Goal: Information Seeking & Learning: Learn about a topic

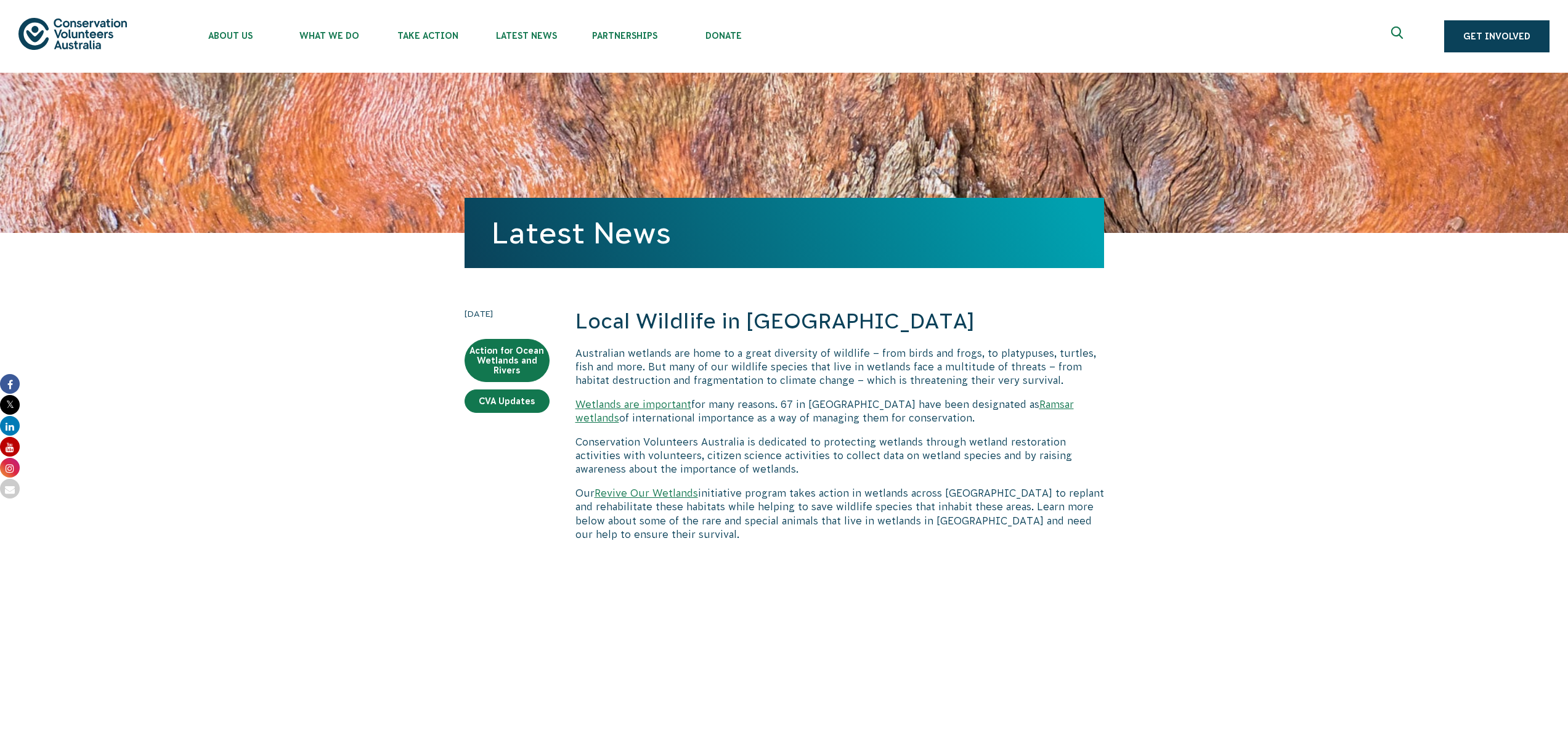
click at [1011, 399] on link "Ramsar wetlands" at bounding box center [825, 410] width 498 height 25
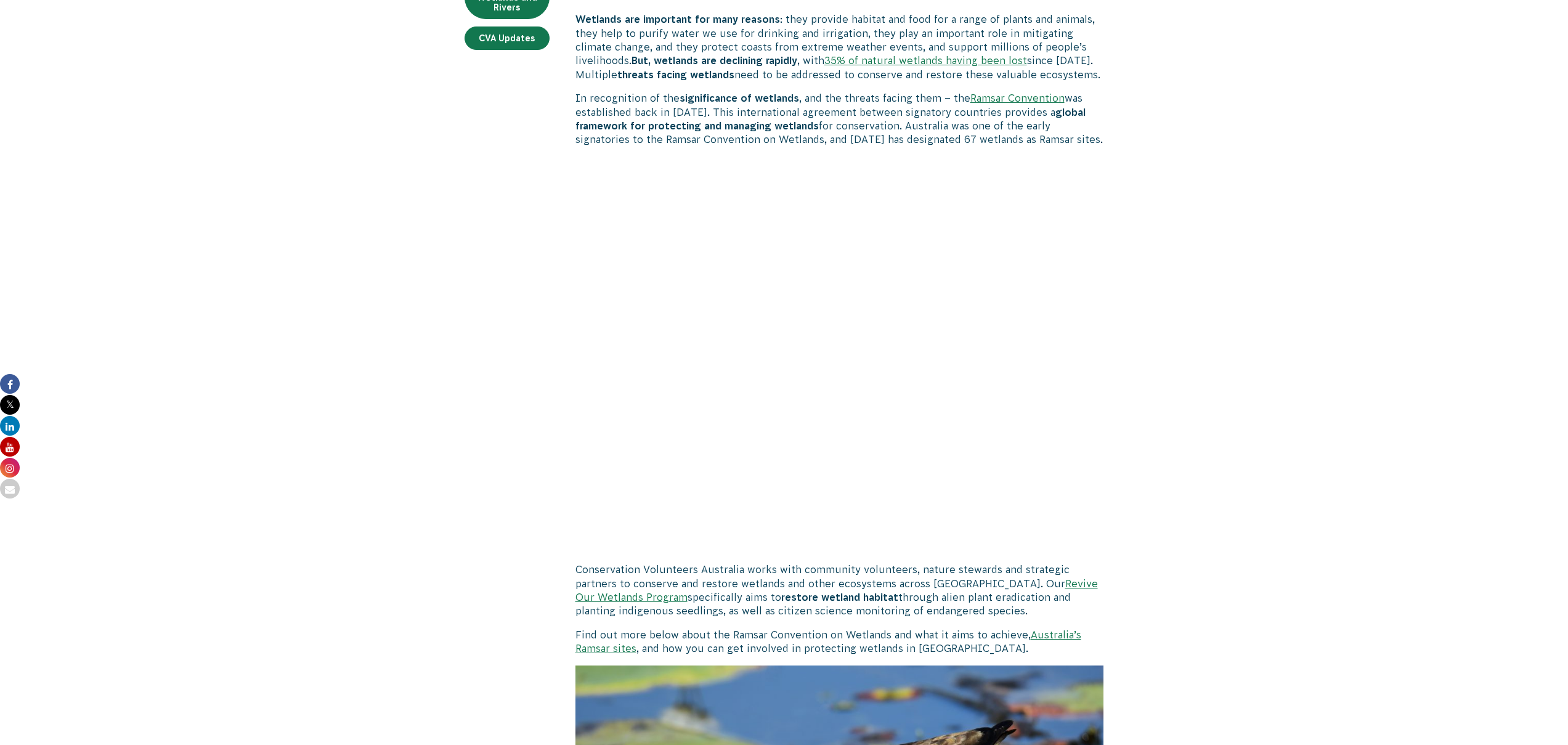
scroll to position [513, 0]
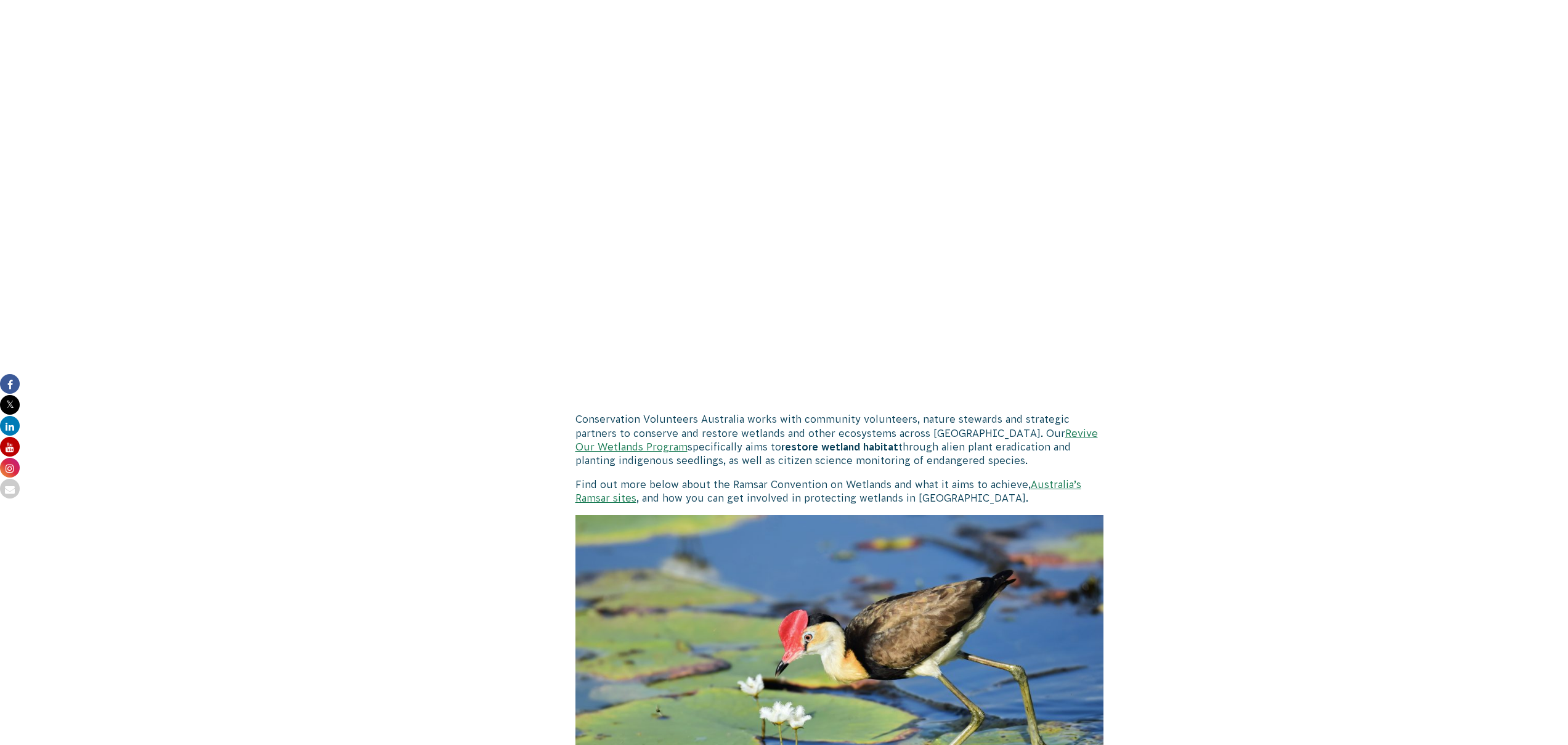
drag, startPoint x: 843, startPoint y: 456, endPoint x: 561, endPoint y: 411, distance: 285.6
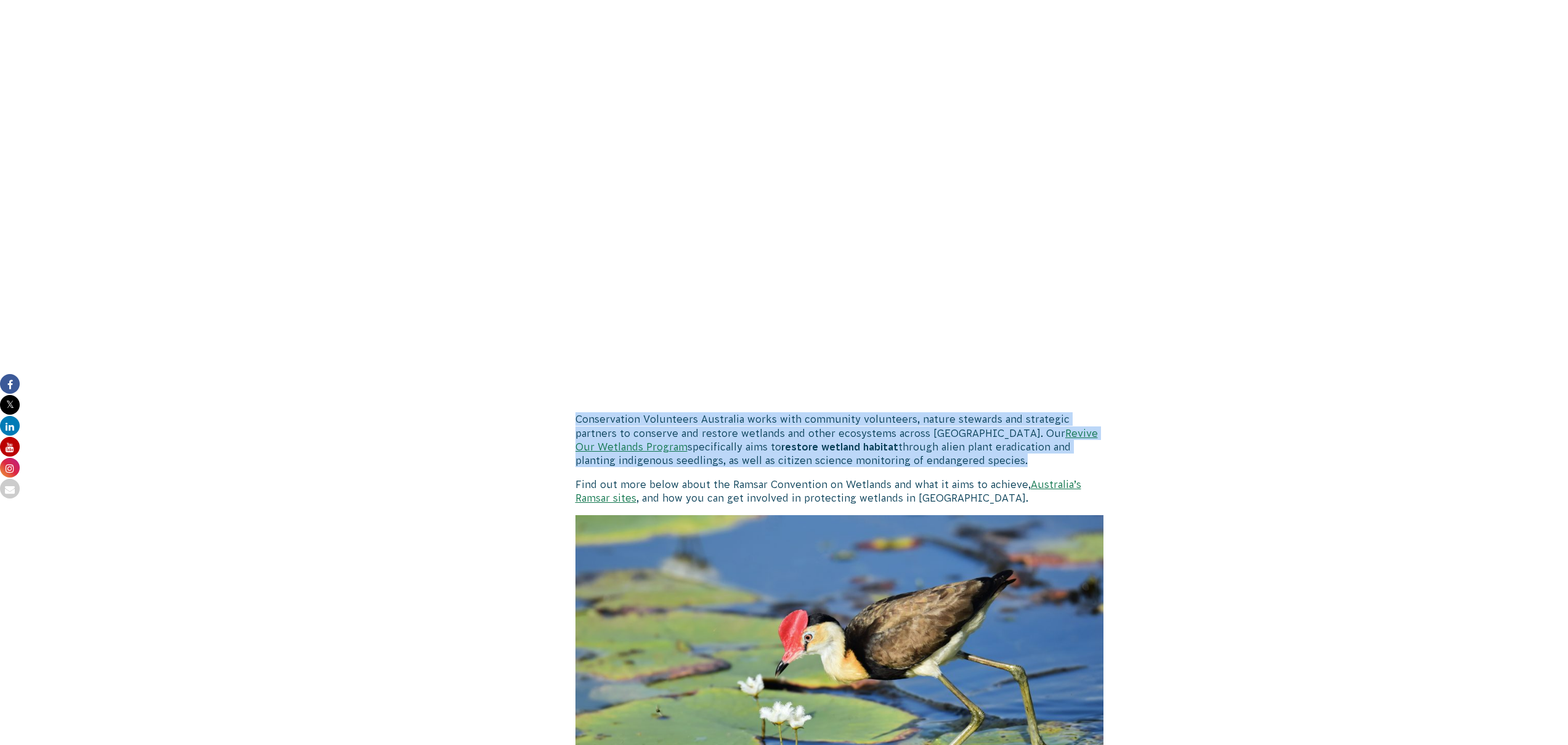
drag, startPoint x: 590, startPoint y: 422, endPoint x: 977, endPoint y: 464, distance: 389.3
click at [977, 464] on p "Conservation Volunteers Australia works with community volunteers, nature stewa…" at bounding box center [840, 440] width 528 height 56
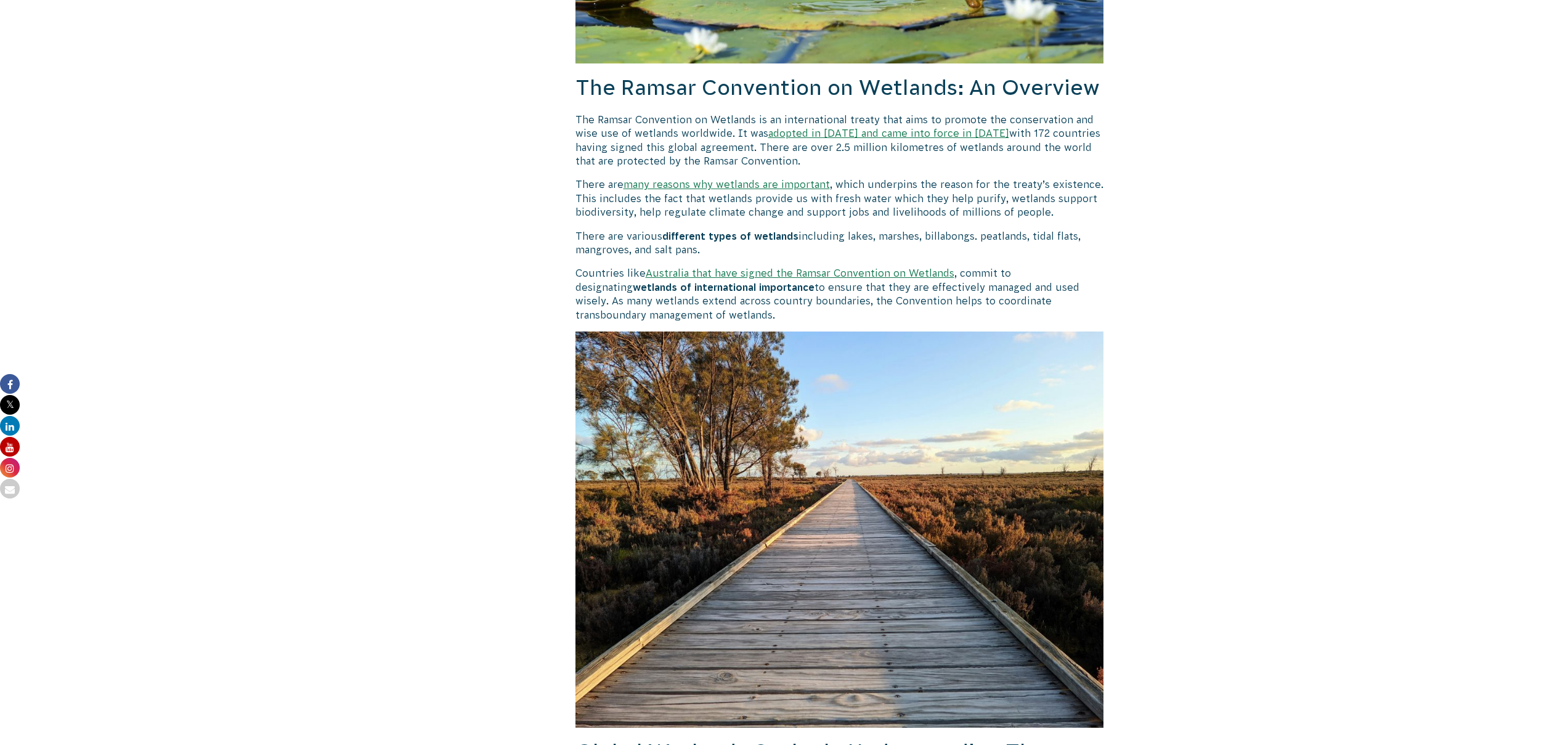
scroll to position [1711, 0]
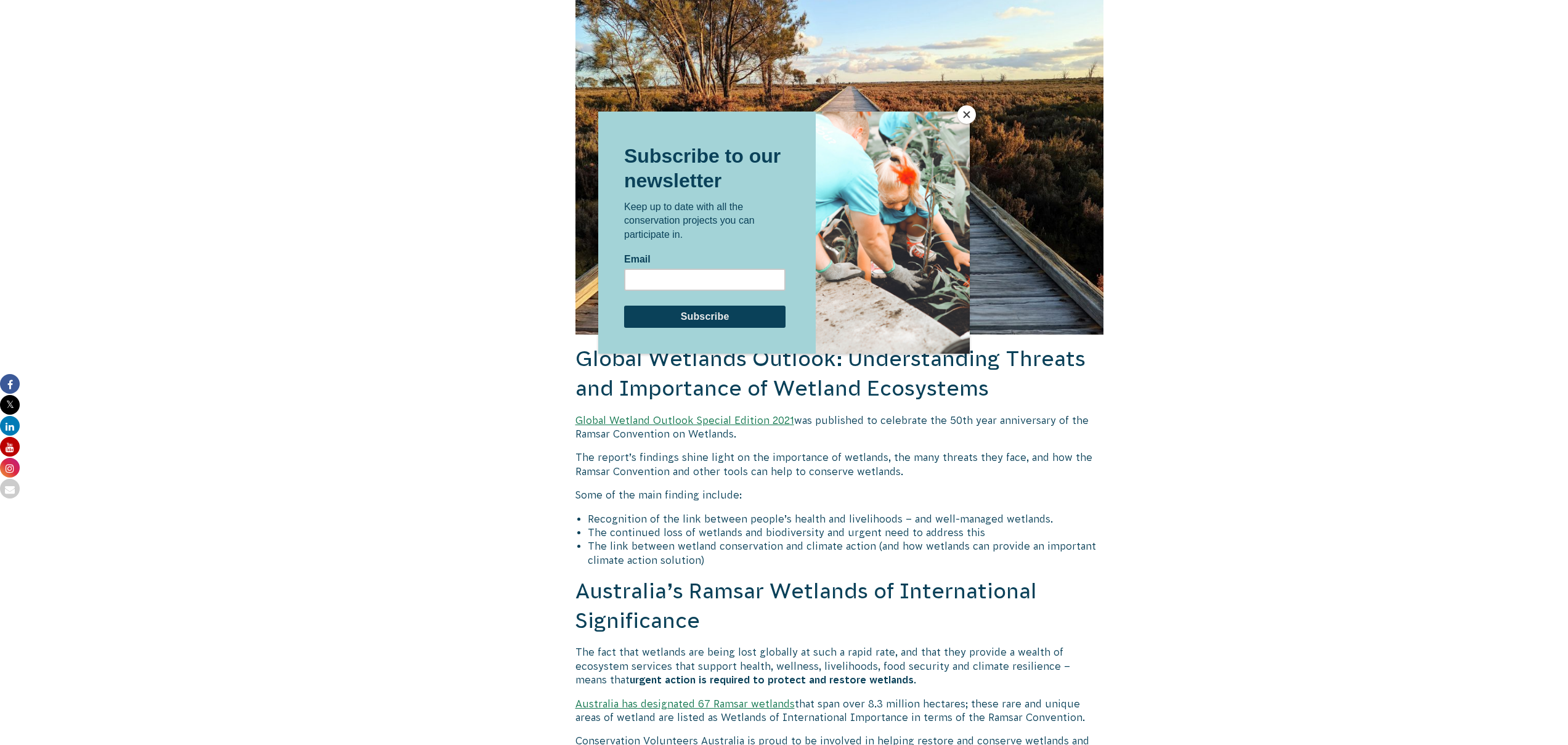
click at [964, 115] on button "Close" at bounding box center [966, 114] width 19 height 19
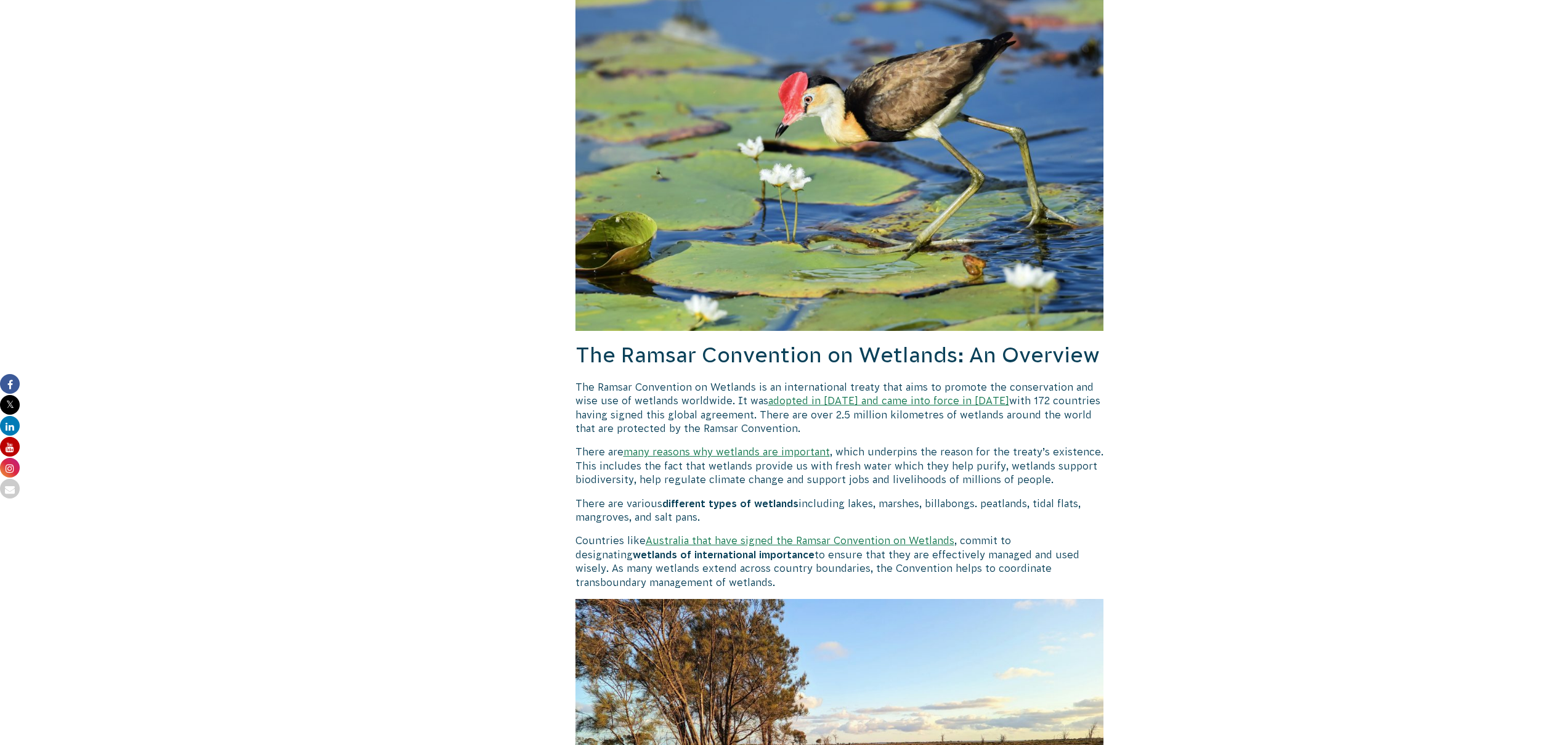
scroll to position [1128, 0]
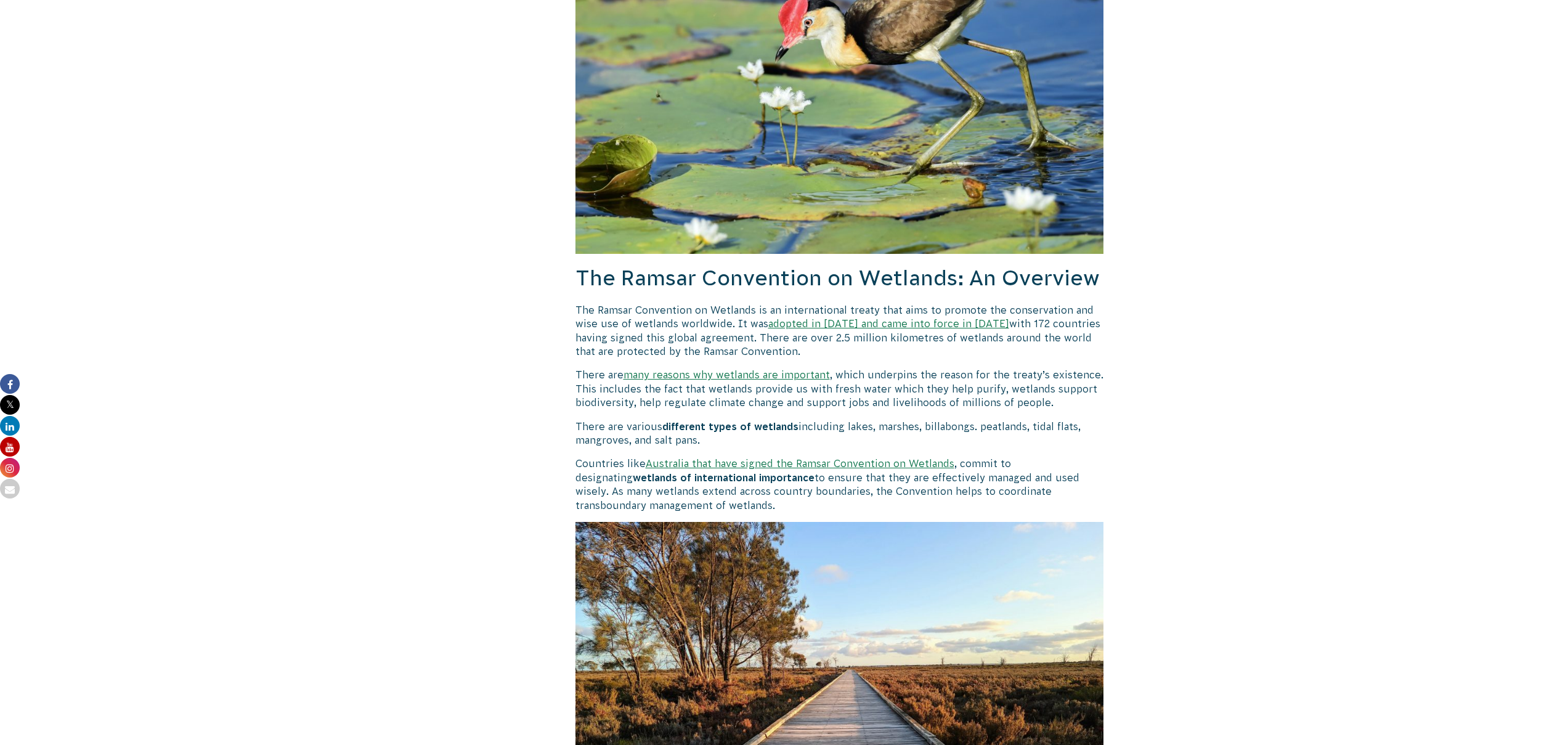
drag, startPoint x: 560, startPoint y: 305, endPoint x: 813, endPoint y: 341, distance: 255.5
drag, startPoint x: 828, startPoint y: 351, endPoint x: 571, endPoint y: 308, distance: 260.6
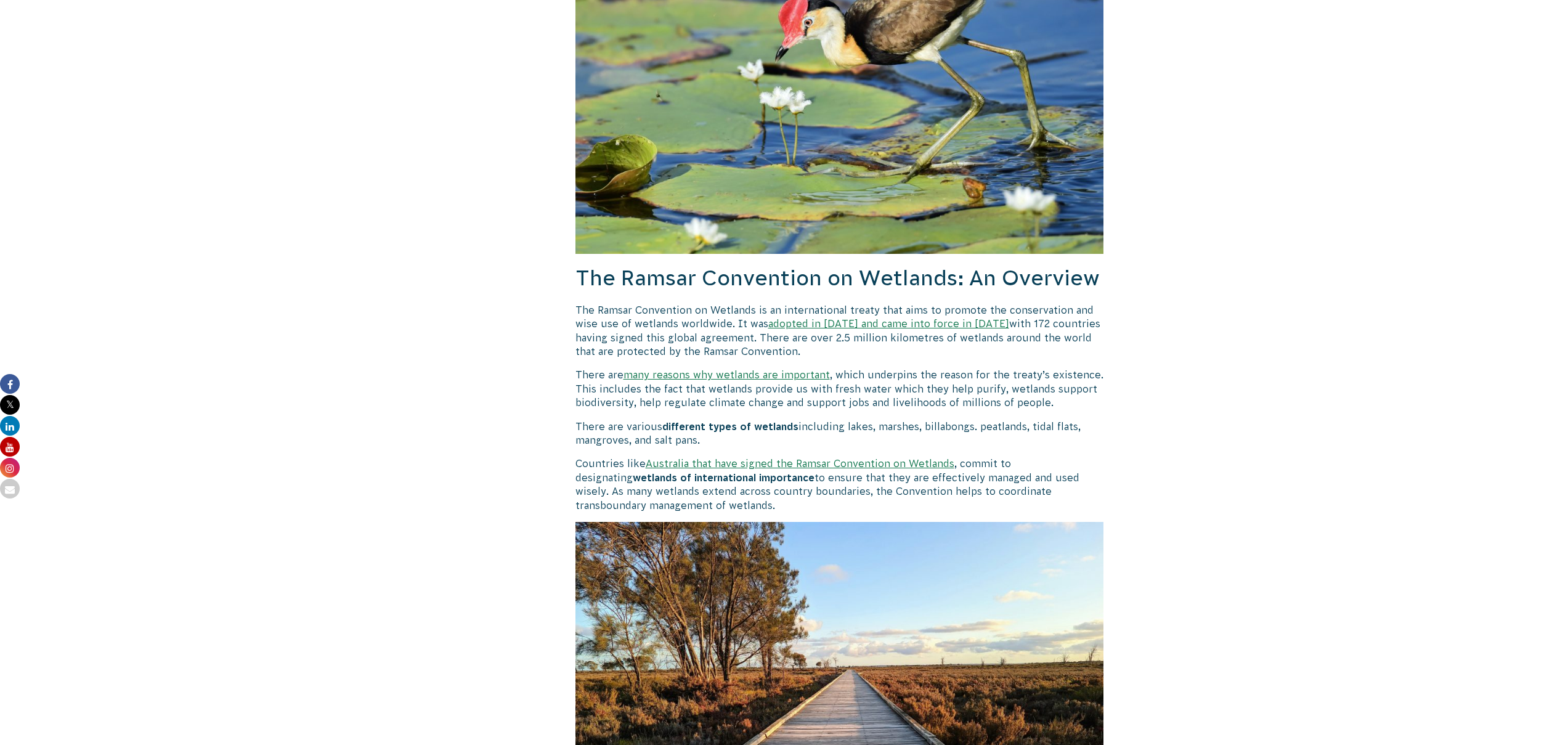
copy p "The Ramsar Convention on Wetlands is an international treaty that aims to promo…"
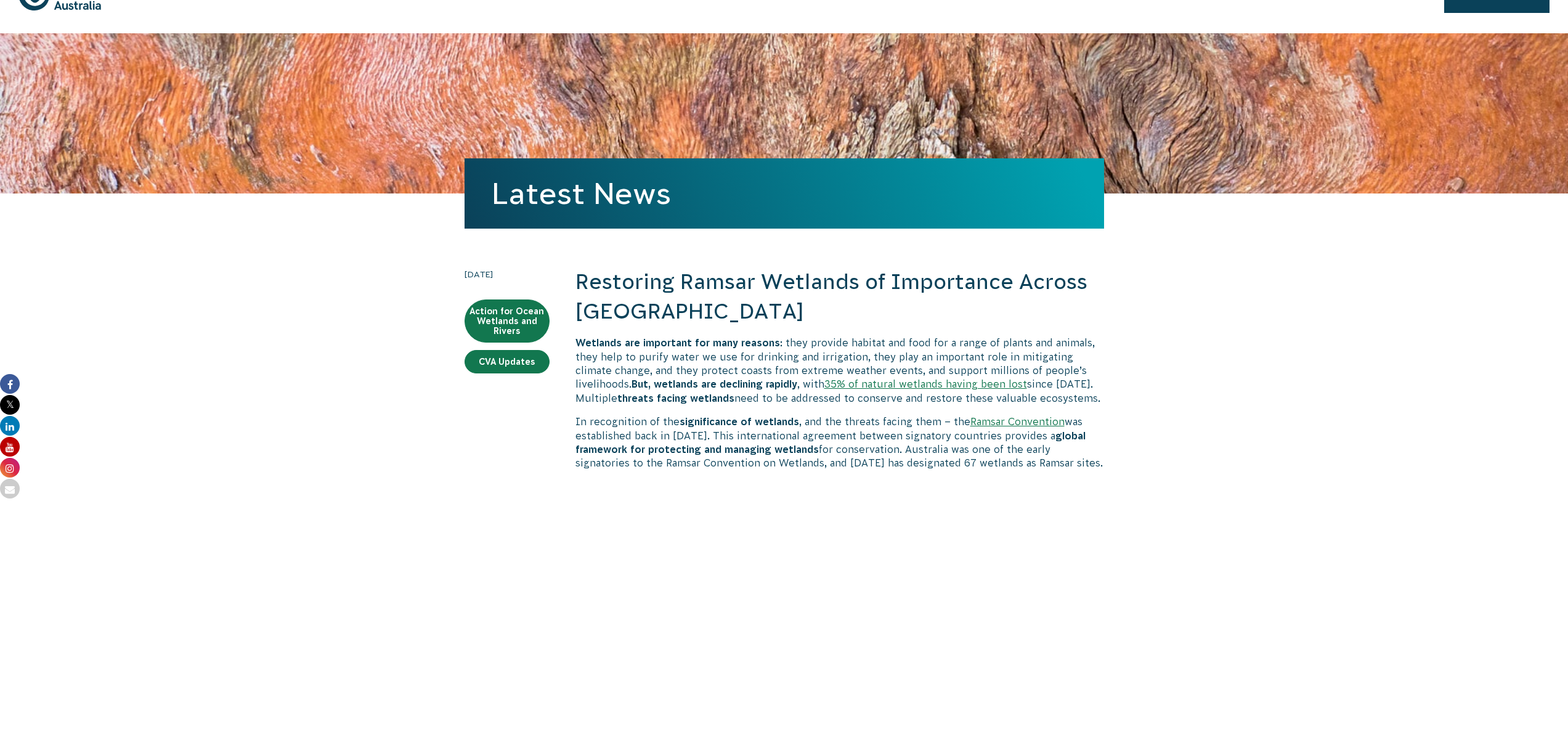
scroll to position [0, 0]
